Goal: Task Accomplishment & Management: Complete application form

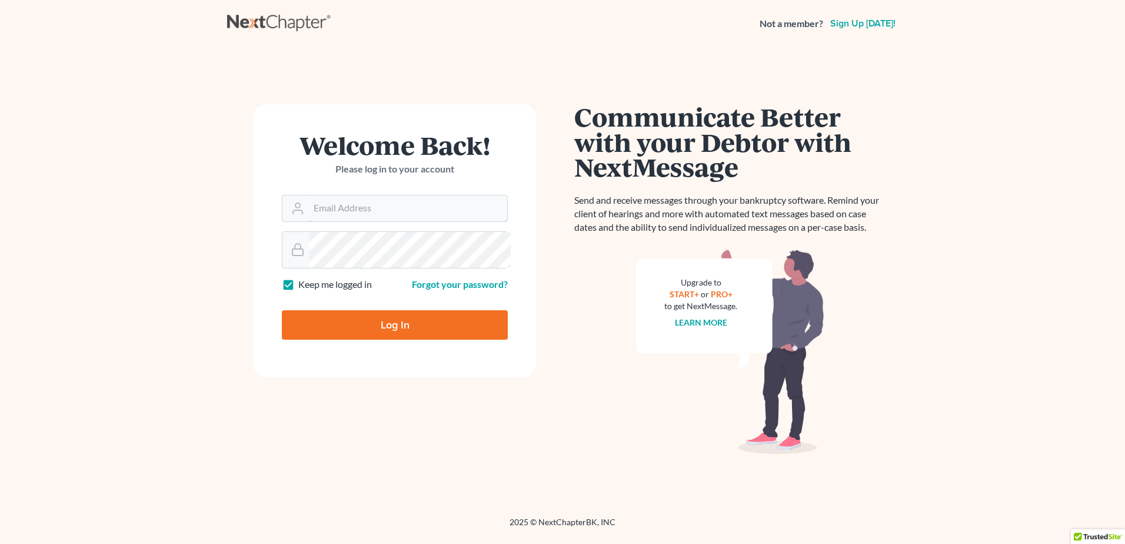
type input "[PERSON_NAME][EMAIL_ADDRESS][DOMAIN_NAME]"
click at [402, 339] on input "Log In" at bounding box center [395, 324] width 226 height 29
type input "Thinking..."
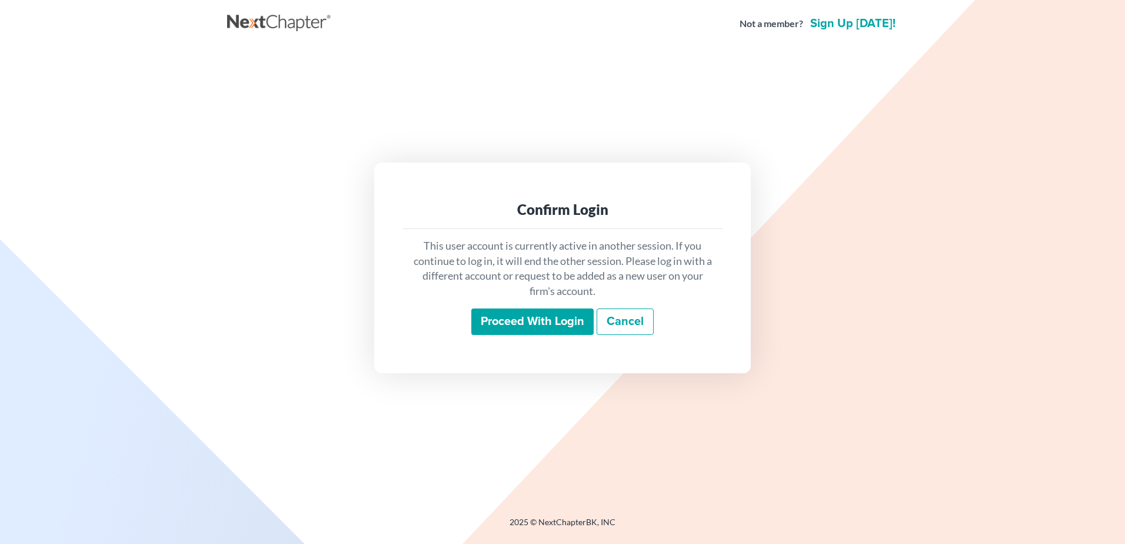
click at [479, 335] on input "Proceed with login" at bounding box center [532, 321] width 122 height 27
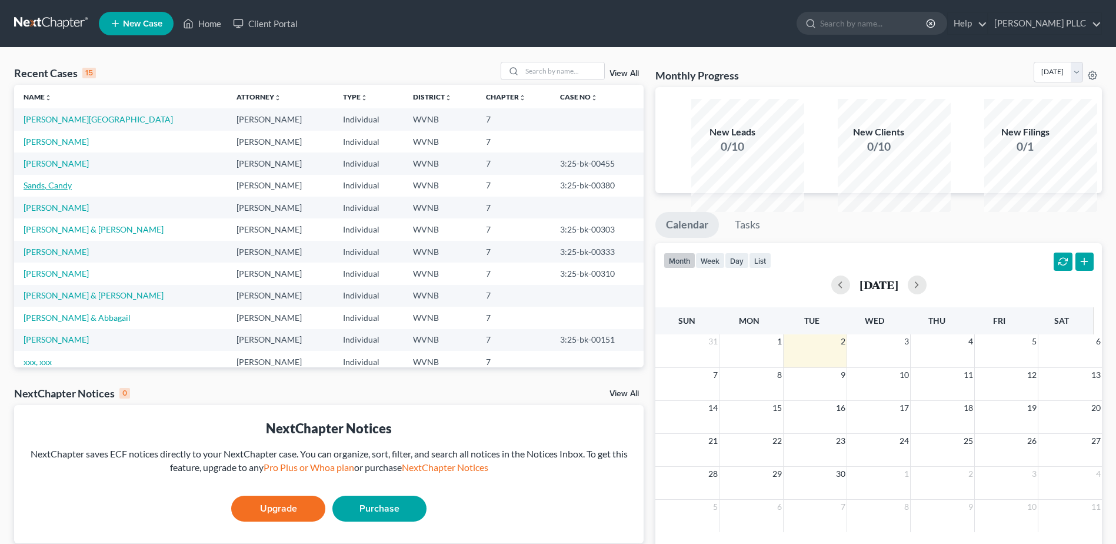
click at [72, 190] on link "Sands, Candy" at bounding box center [48, 185] width 48 height 10
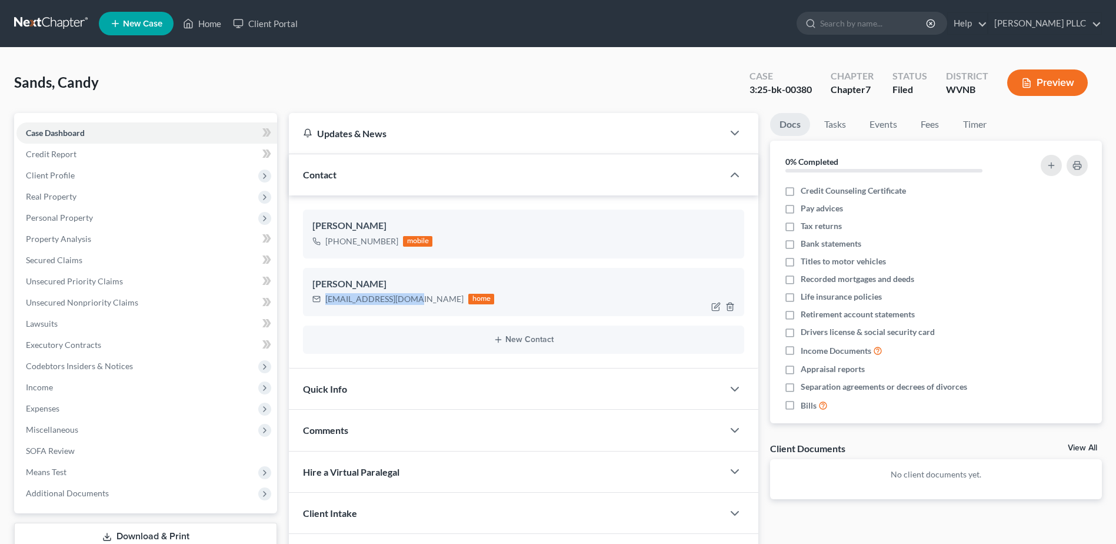
drag, startPoint x: 459, startPoint y: 407, endPoint x: 341, endPoint y: 400, distance: 118.5
click at [341, 305] on div "cmadison18@yahoo.com" at bounding box center [394, 299] width 138 height 12
copy div "cmadison18@yahoo.com"
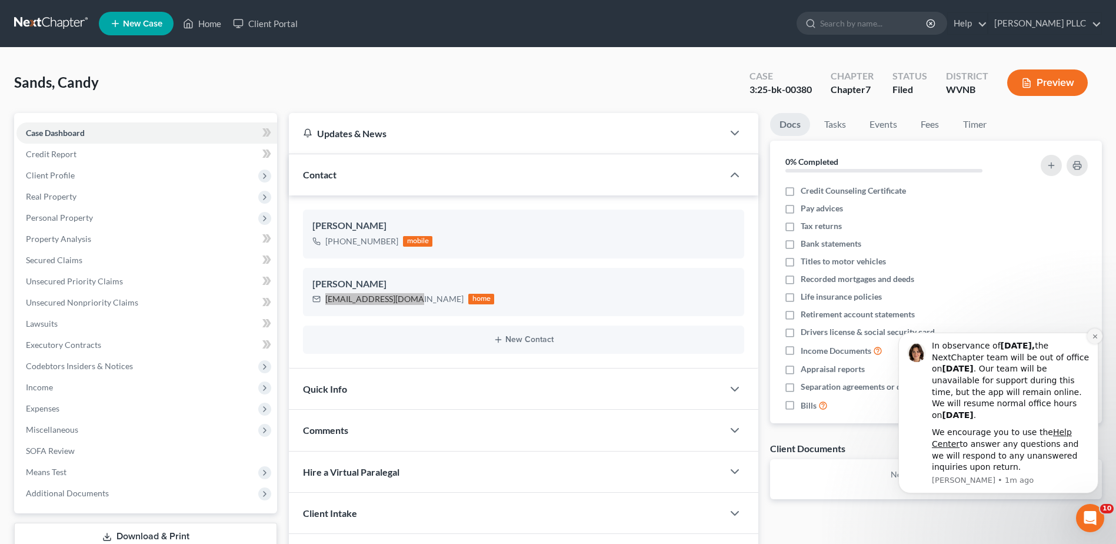
click at [1093, 337] on icon "Dismiss notification" at bounding box center [1095, 336] width 6 height 6
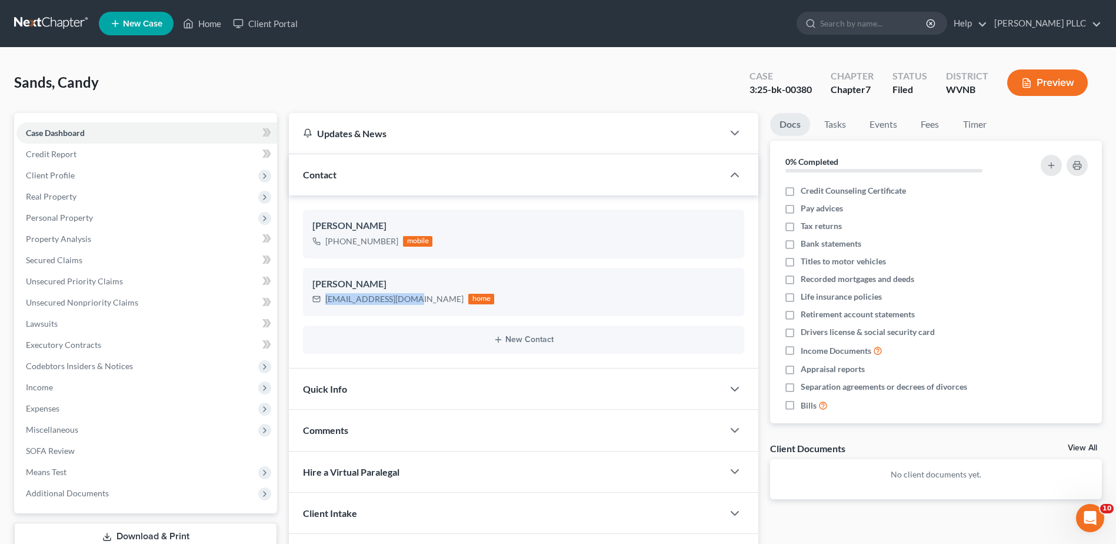
click at [71, 29] on link at bounding box center [51, 23] width 75 height 21
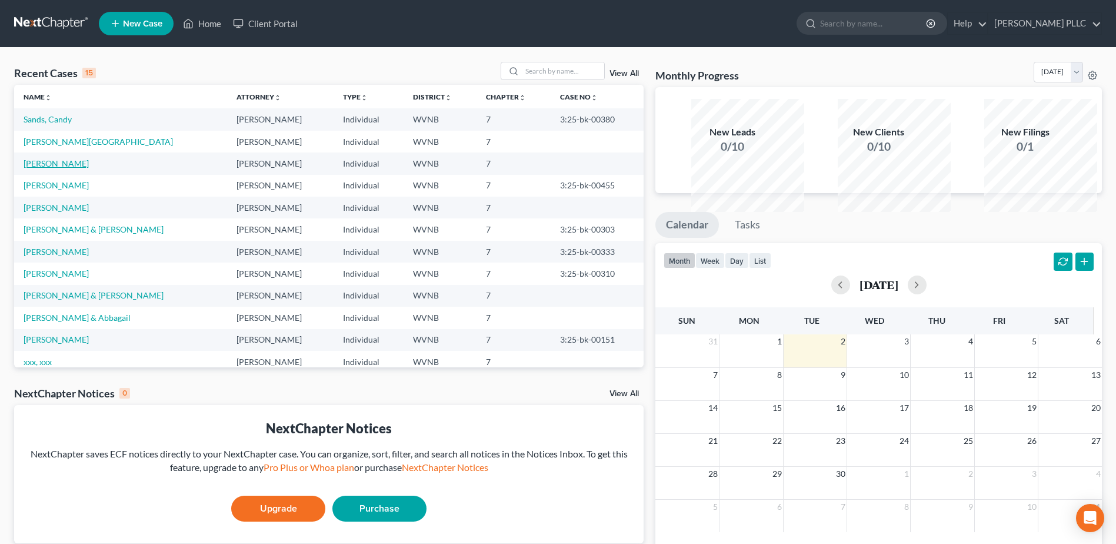
click at [78, 168] on link "[PERSON_NAME]" at bounding box center [56, 163] width 65 height 10
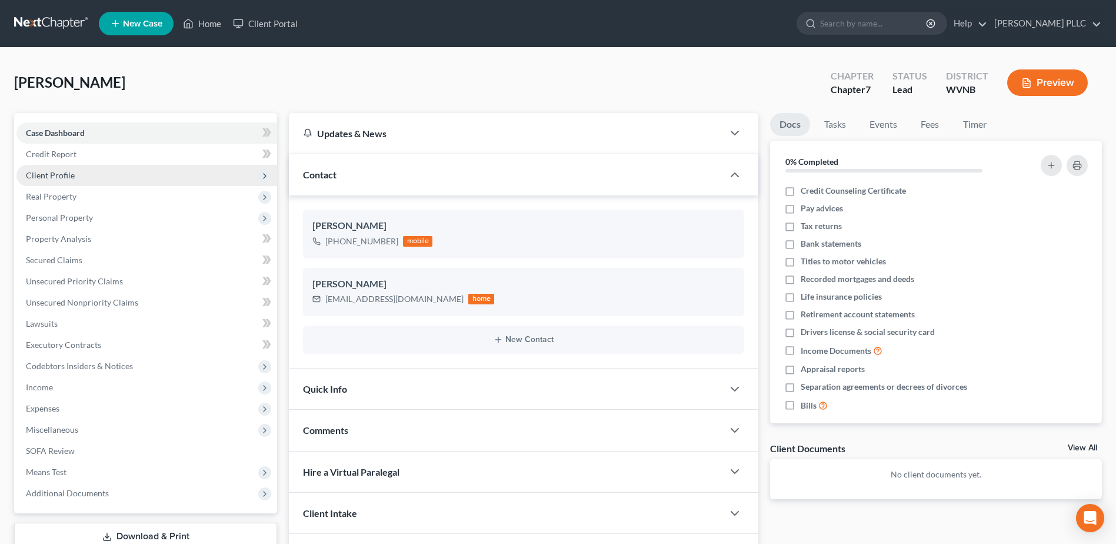
click at [72, 180] on span "Client Profile" at bounding box center [50, 175] width 49 height 10
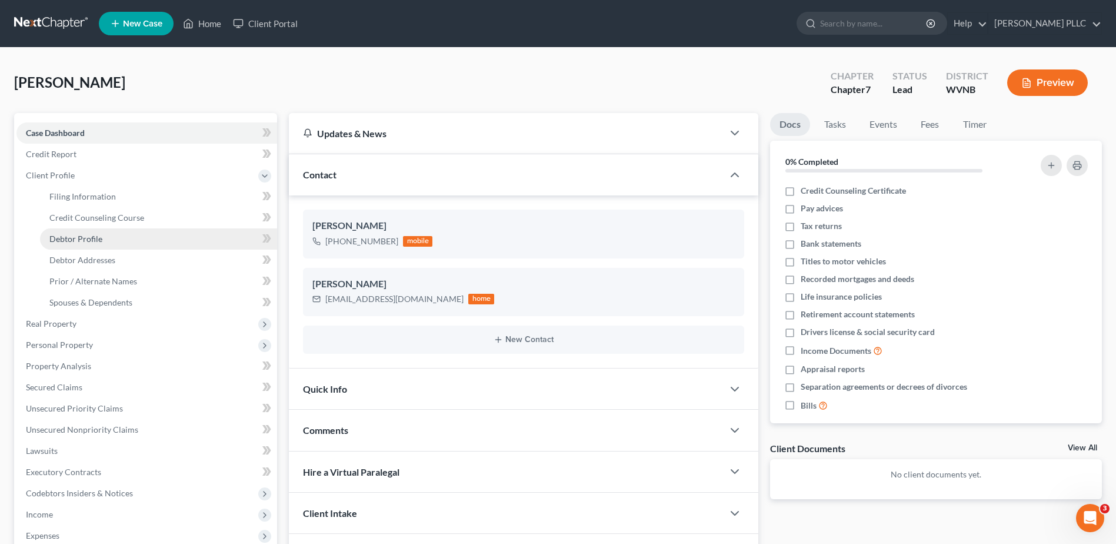
click at [102, 244] on span "Debtor Profile" at bounding box center [75, 239] width 53 height 10
select select "0"
select select "2"
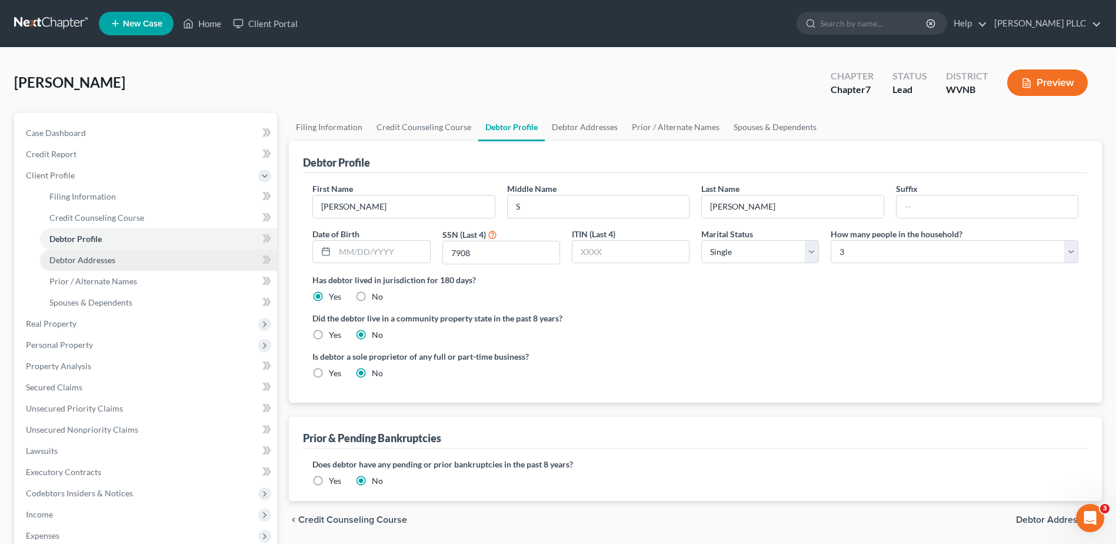
click at [115, 265] on span "Debtor Addresses" at bounding box center [82, 260] width 66 height 10
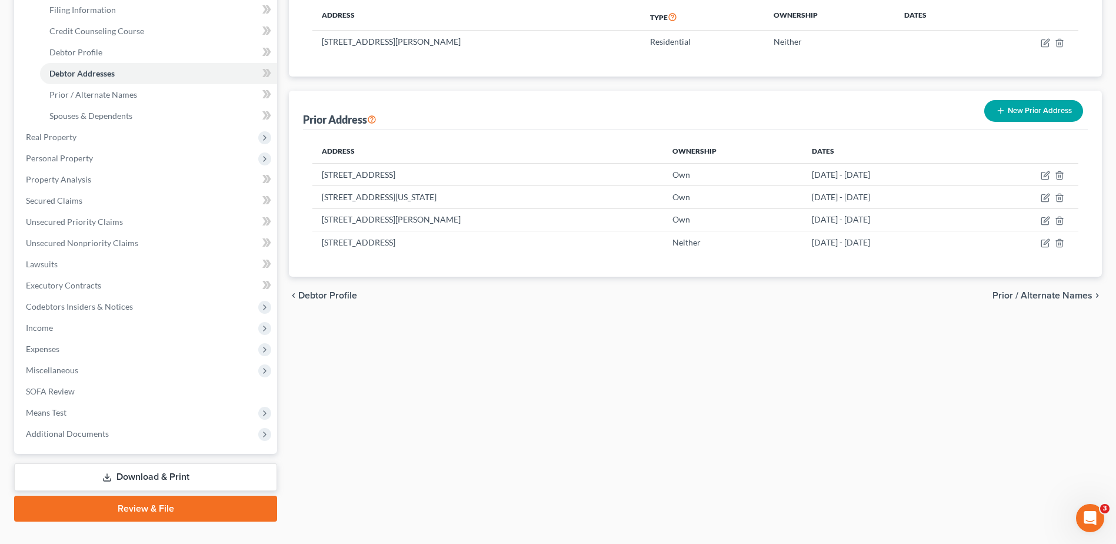
scroll to position [118, 0]
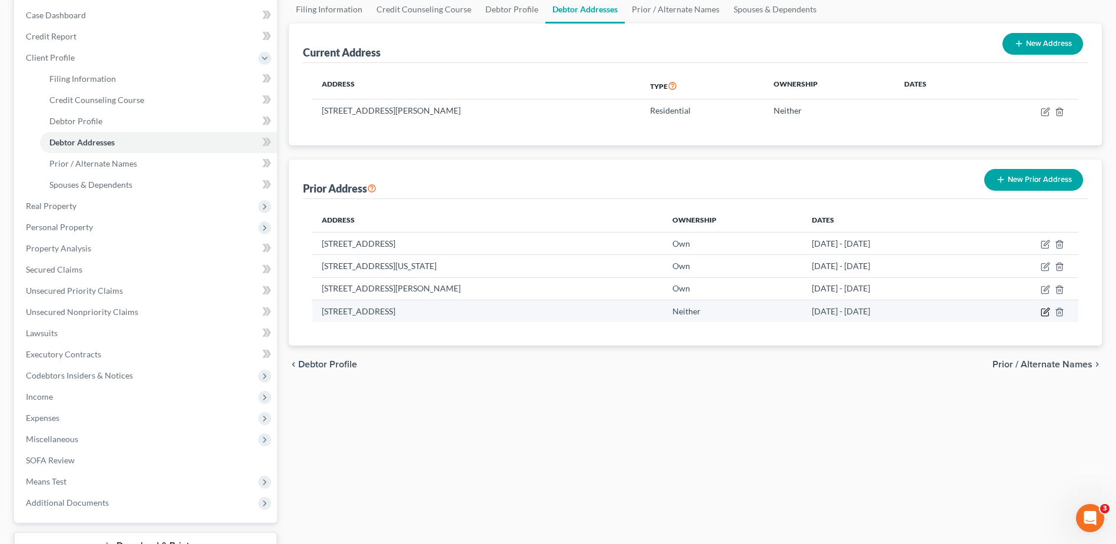
click at [1041, 317] on icon "button" at bounding box center [1045, 311] width 9 height 9
select select "51"
select select "28"
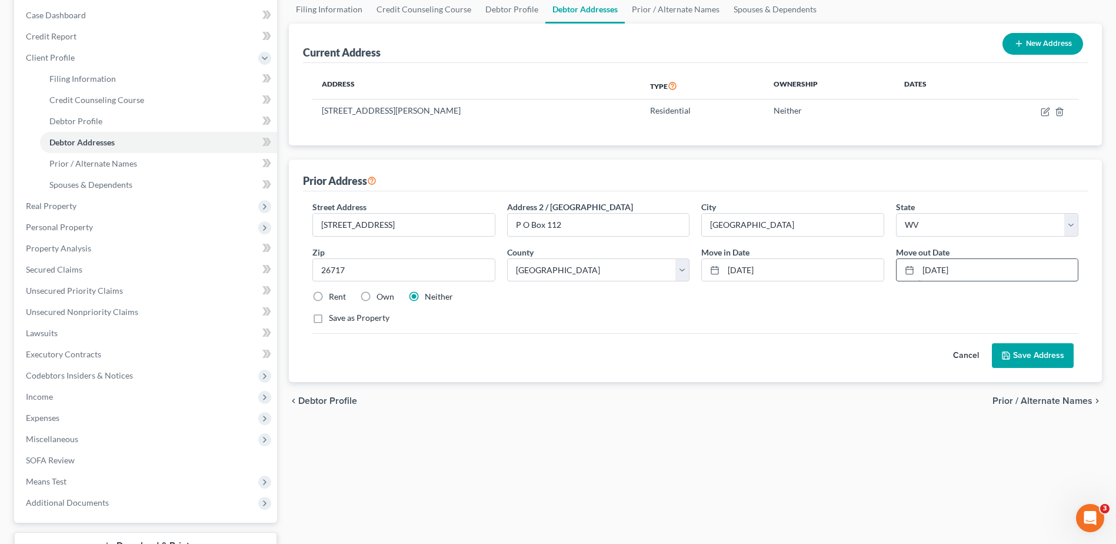
click at [944, 281] on input "[DATE]" at bounding box center [997, 270] width 159 height 22
drag, startPoint x: 944, startPoint y: 403, endPoint x: 934, endPoint y: 405, distance: 10.3
click at [942, 281] on input "[DATE]" at bounding box center [997, 270] width 159 height 22
type input "[DATE]"
click at [992, 368] on button "Save Address" at bounding box center [1033, 355] width 82 height 25
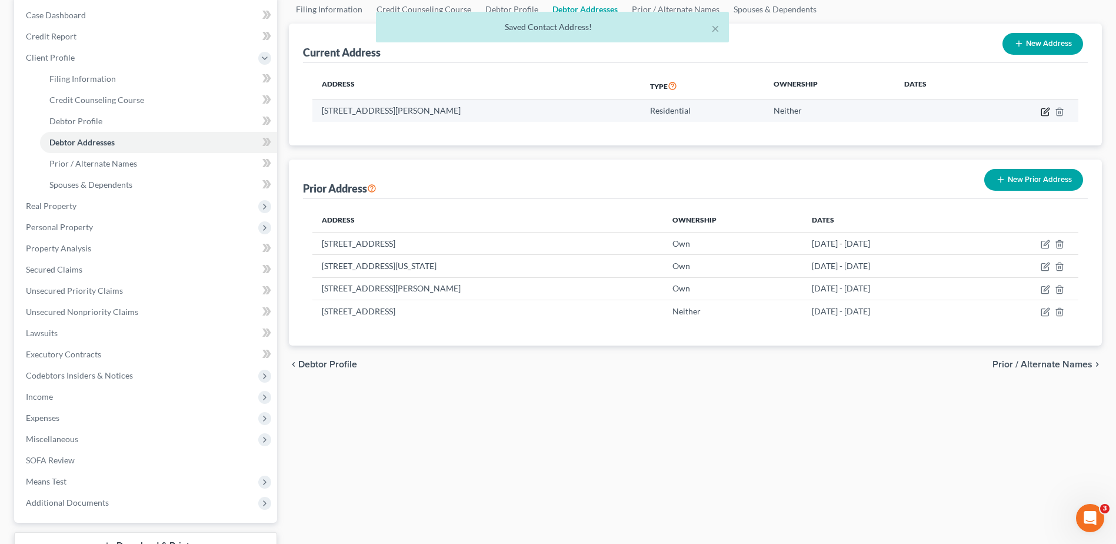
click at [1044, 113] on icon "button" at bounding box center [1046, 110] width 5 height 5
select select "51"
select select "28"
select select "0"
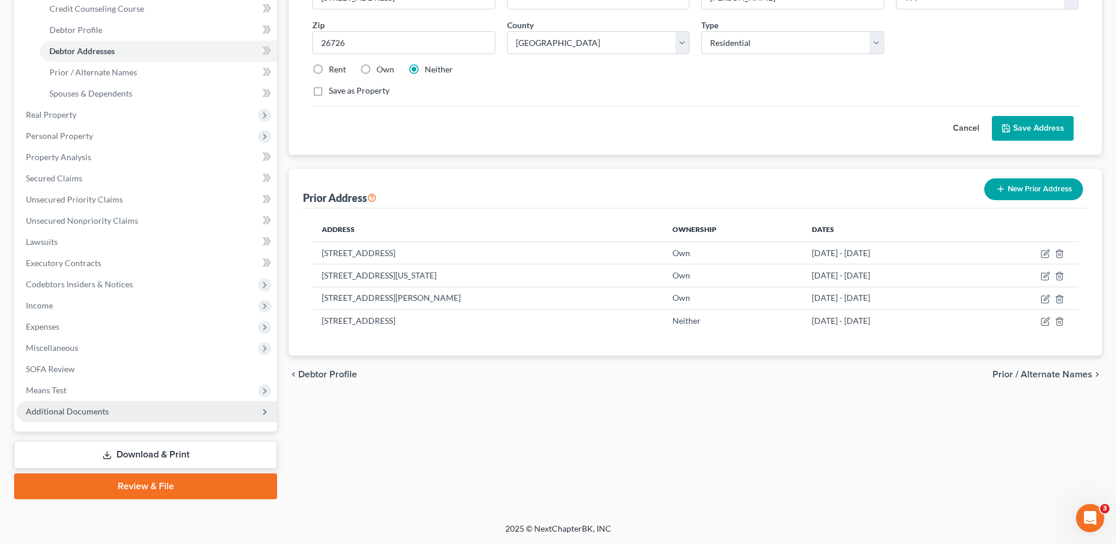
scroll to position [487, 0]
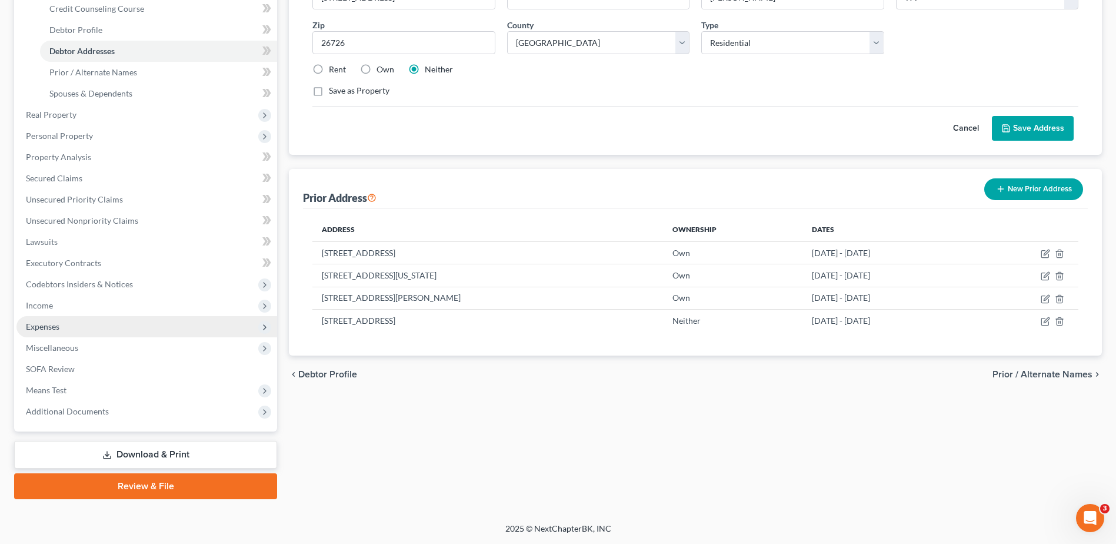
click at [51, 321] on span "Expenses" at bounding box center [43, 326] width 34 height 10
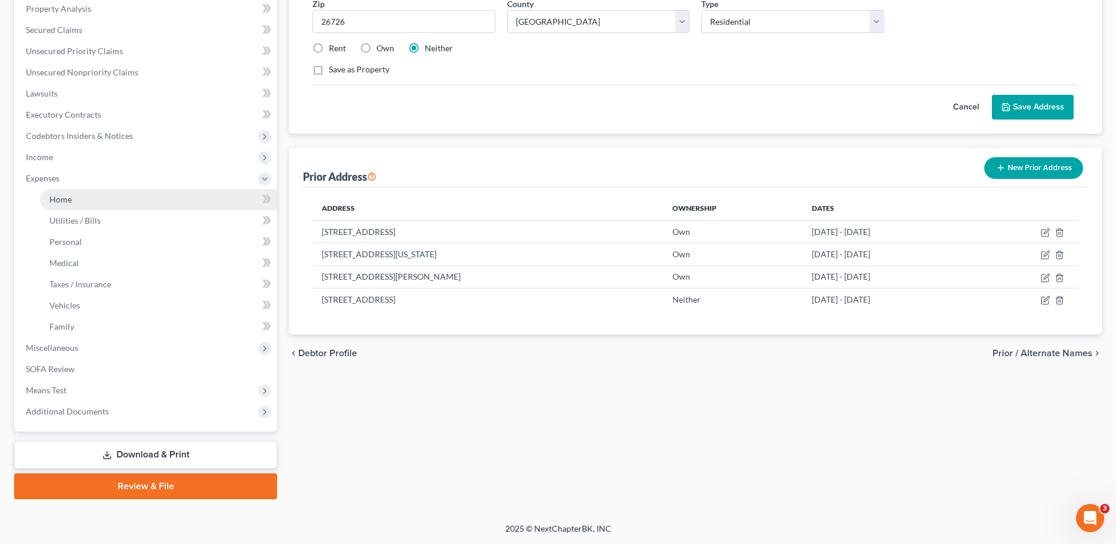
drag, startPoint x: 61, startPoint y: 272, endPoint x: 86, endPoint y: 276, distance: 25.0
click at [62, 204] on span "Home" at bounding box center [60, 199] width 22 height 10
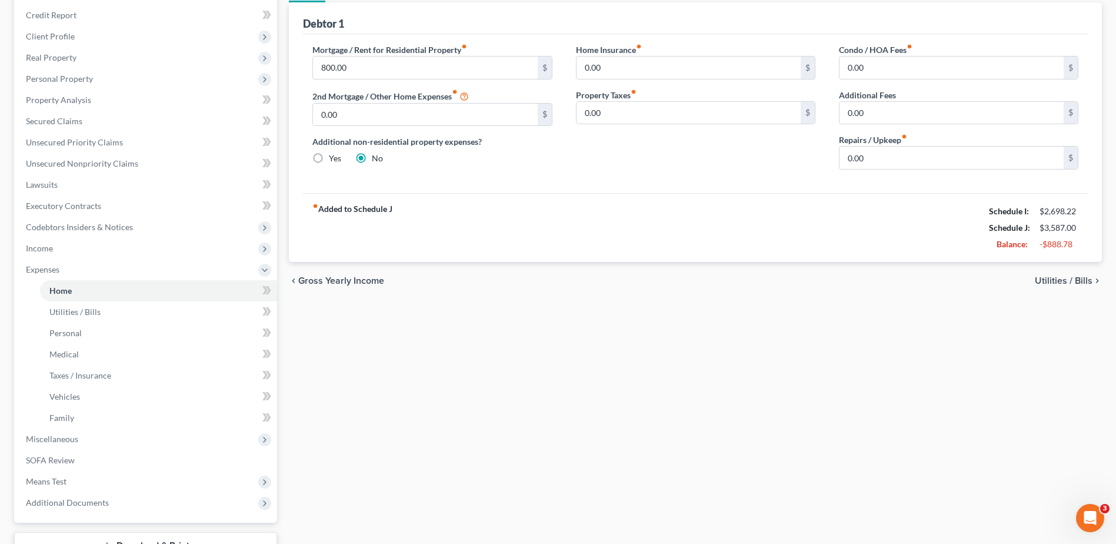
scroll to position [118, 0]
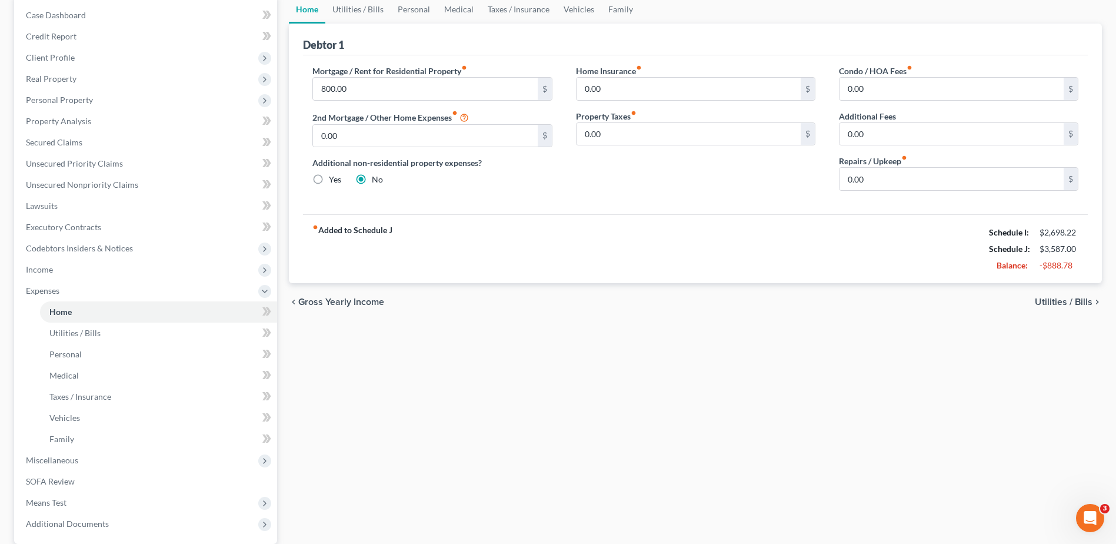
click at [1041, 307] on span "Utilities / Bills" at bounding box center [1064, 301] width 58 height 9
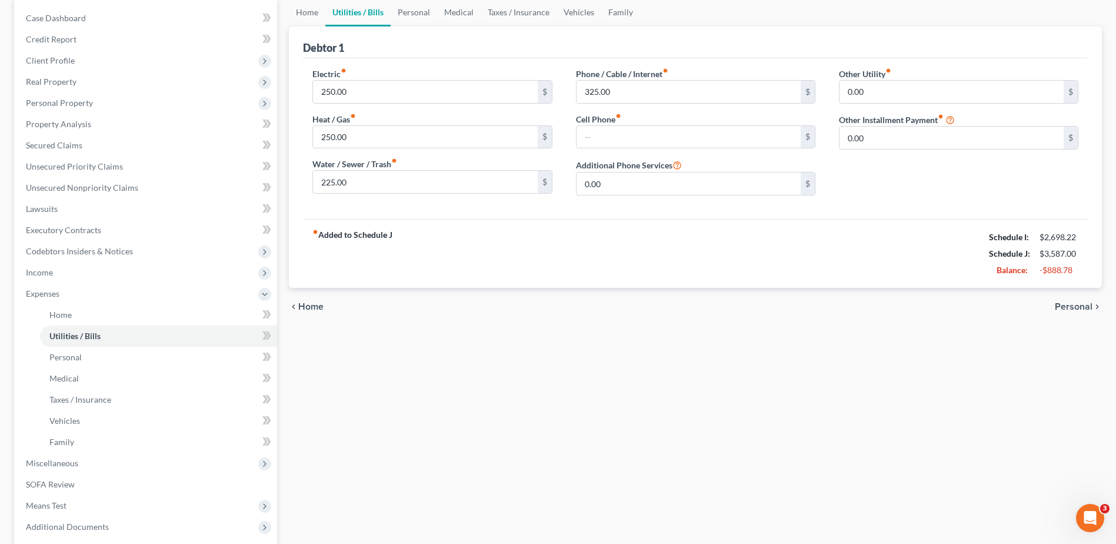
scroll to position [118, 0]
